Goal: Use online tool/utility: Use online tool/utility

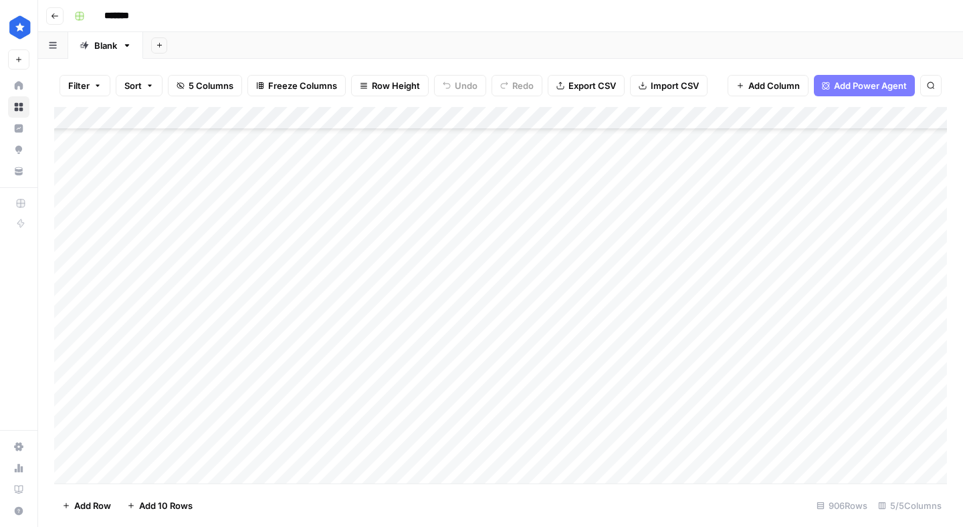
scroll to position [20271, 2]
click at [126, 472] on div "Add Column" at bounding box center [500, 295] width 893 height 377
click at [186, 447] on div "Add Column" at bounding box center [500, 295] width 893 height 377
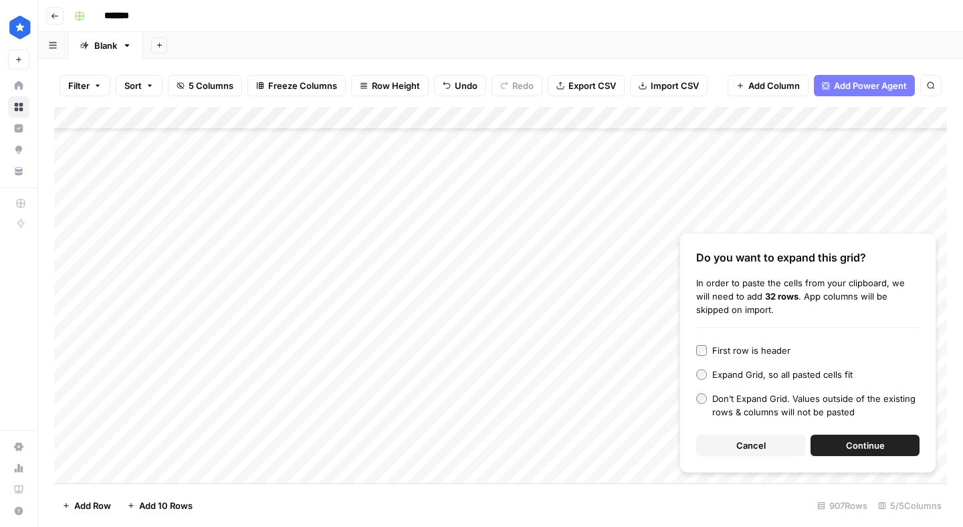
click at [841, 440] on button "Continue" at bounding box center [865, 445] width 109 height 21
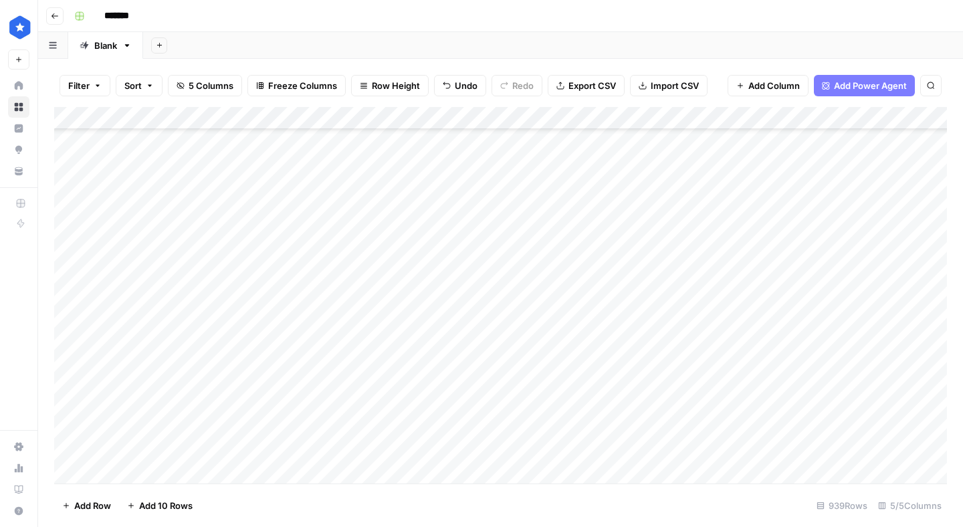
scroll to position [20253, 2]
click at [693, 461] on div "Add Column" at bounding box center [500, 295] width 893 height 377
drag, startPoint x: 749, startPoint y: 334, endPoint x: 707, endPoint y: 526, distance: 197.2
click at [707, 526] on div "Filter Sort 5 Columns Freeze Columns Row Height Undo Redo Export CSV Import CSV…" at bounding box center [500, 293] width 925 height 468
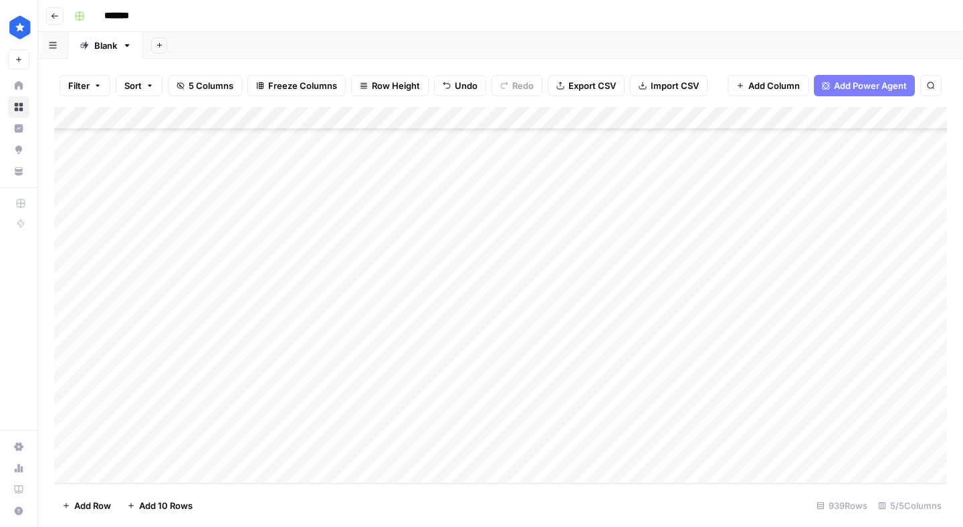
drag, startPoint x: 748, startPoint y: 322, endPoint x: 687, endPoint y: 447, distance: 140.0
click at [687, 447] on div "Add Column" at bounding box center [500, 295] width 893 height 377
click at [861, 119] on div "Add Column" at bounding box center [500, 295] width 893 height 377
click at [884, 191] on span "Remaining Rows" at bounding box center [905, 196] width 84 height 13
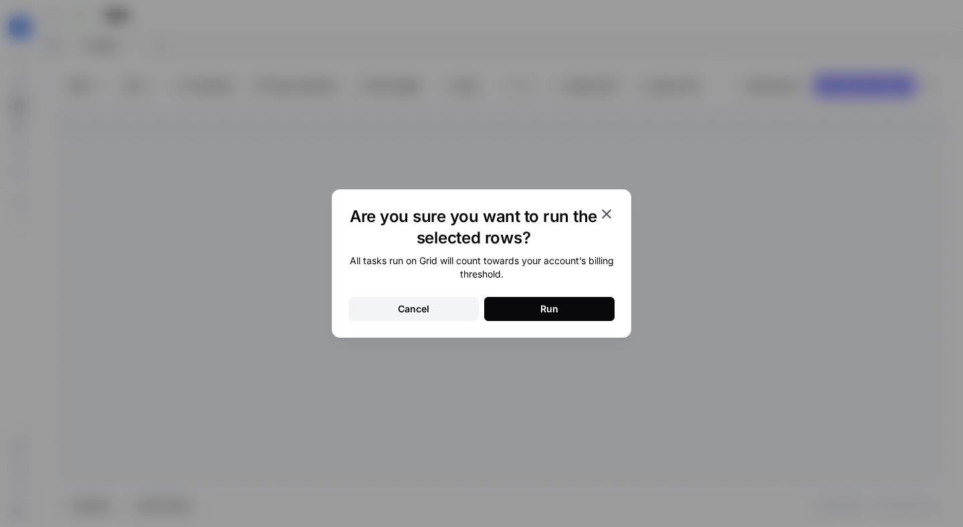
click at [519, 308] on button "Run" at bounding box center [549, 309] width 130 height 24
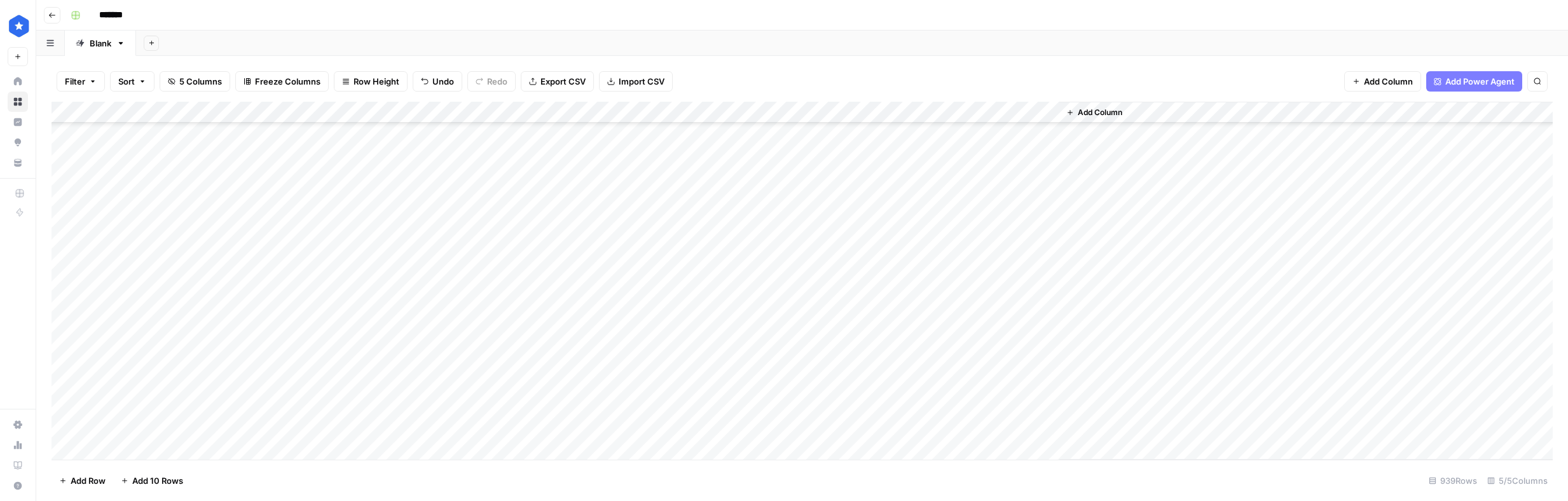
scroll to position [19541, 0]
click at [692, 499] on footer "Add Row Add 10 Rows 939 Rows 5/5 Columns" at bounding box center [802, 480] width 1501 height 41
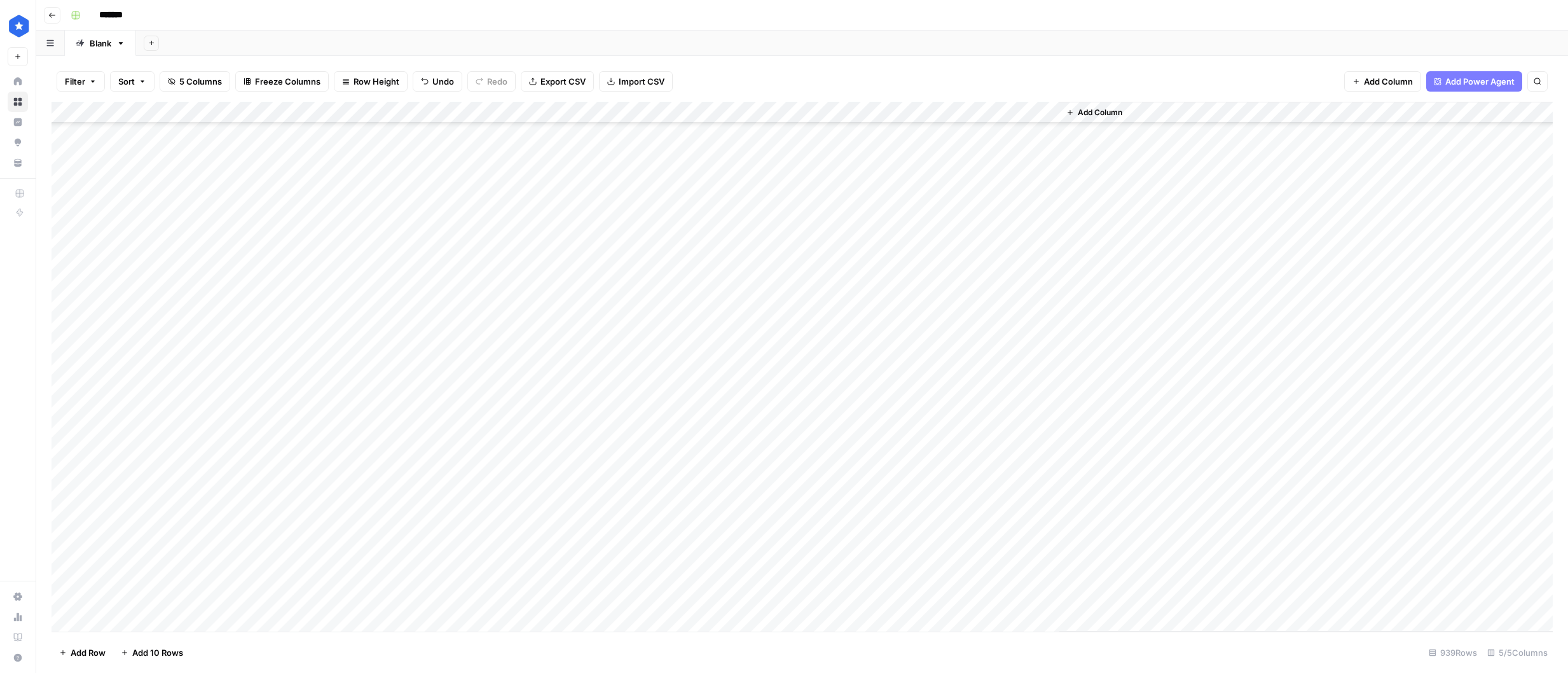
scroll to position [19411, 0]
drag, startPoint x: 427, startPoint y: 596, endPoint x: 310, endPoint y: 304, distance: 314.6
click at [310, 304] on div "Add Column" at bounding box center [802, 366] width 1501 height 529
